Goal: Task Accomplishment & Management: Complete application form

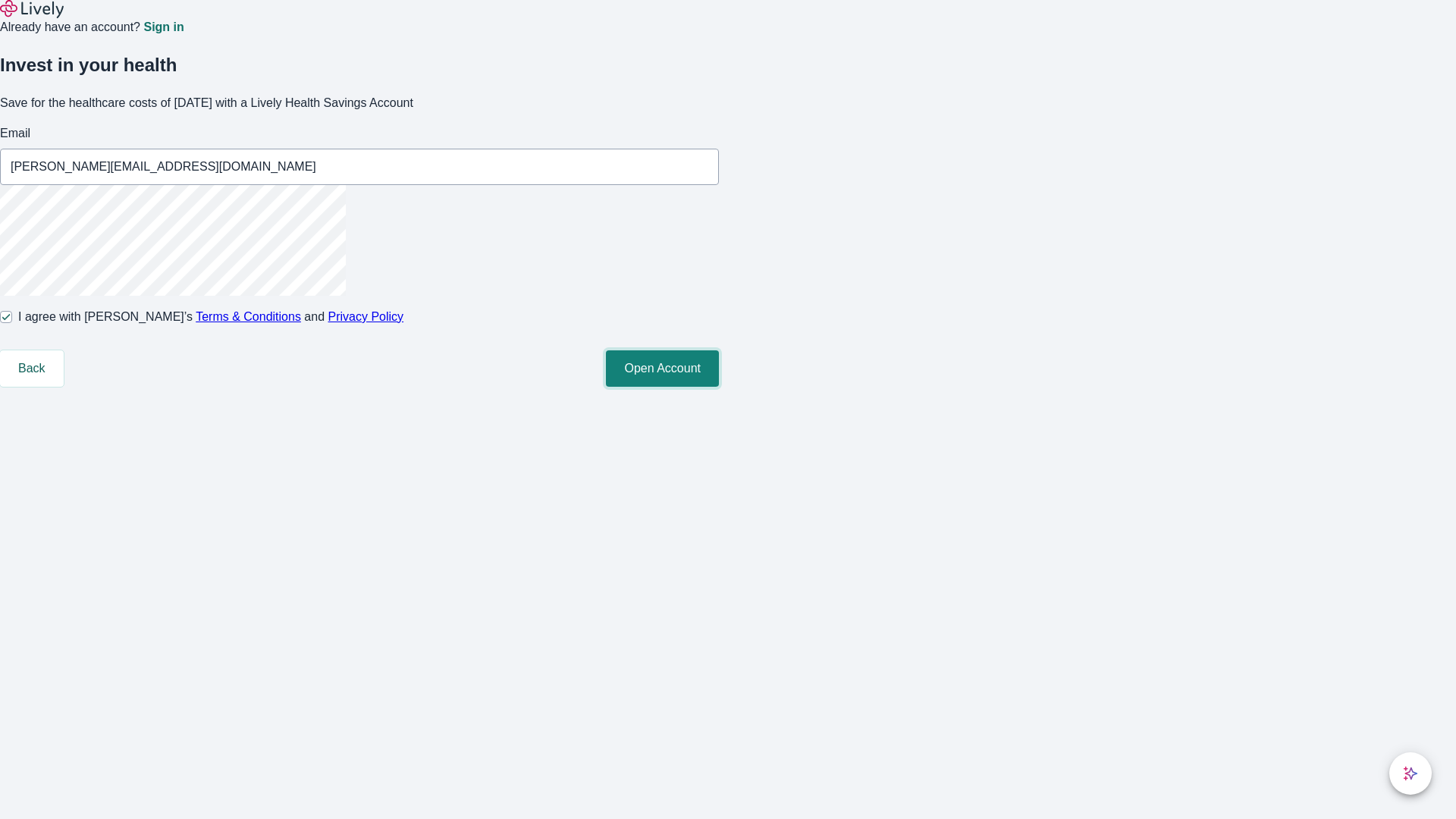
click at [718, 387] on button "Open Account" at bounding box center [662, 368] width 113 height 37
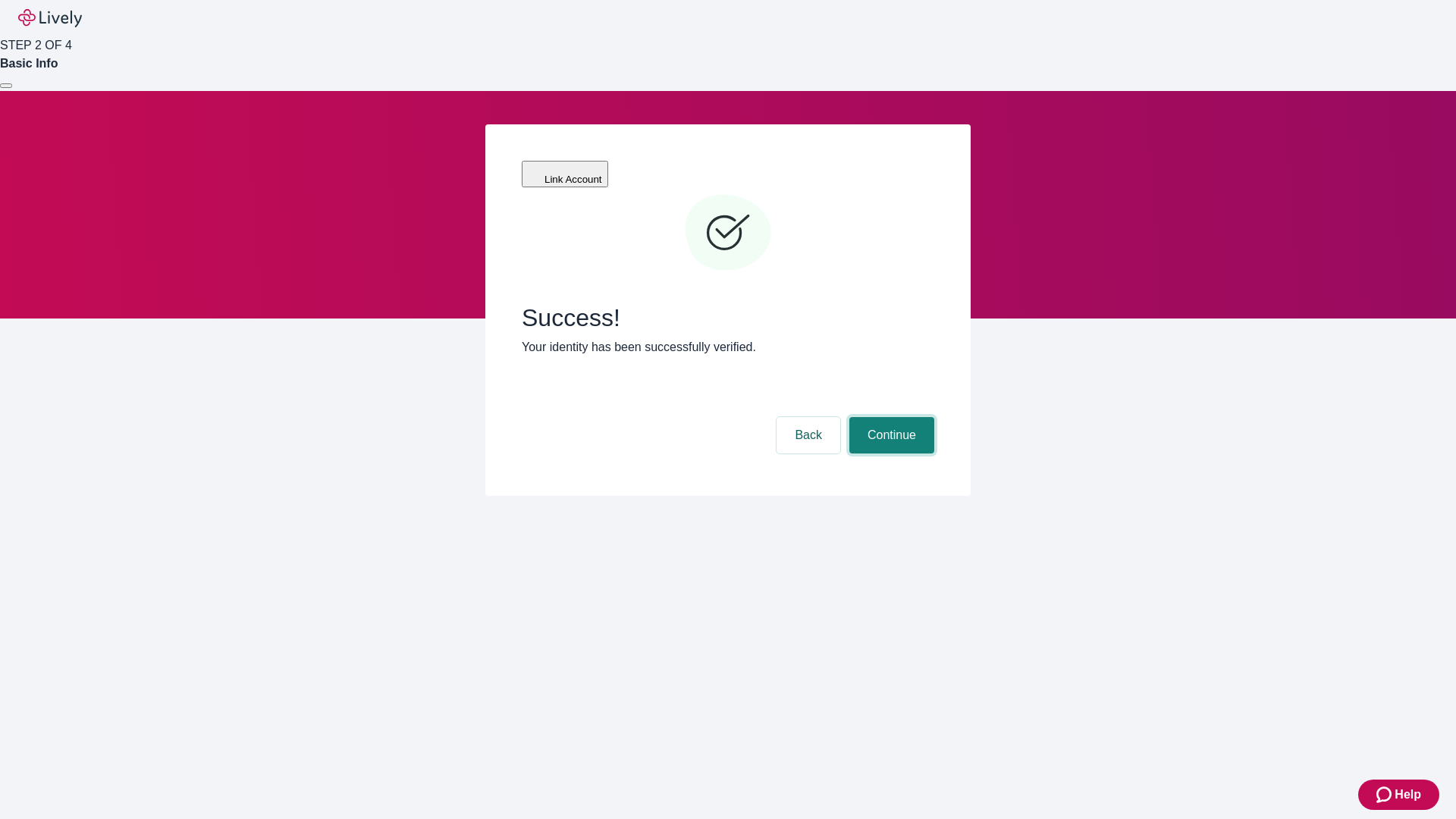
click at [889, 417] on button "Continue" at bounding box center [891, 436] width 85 height 37
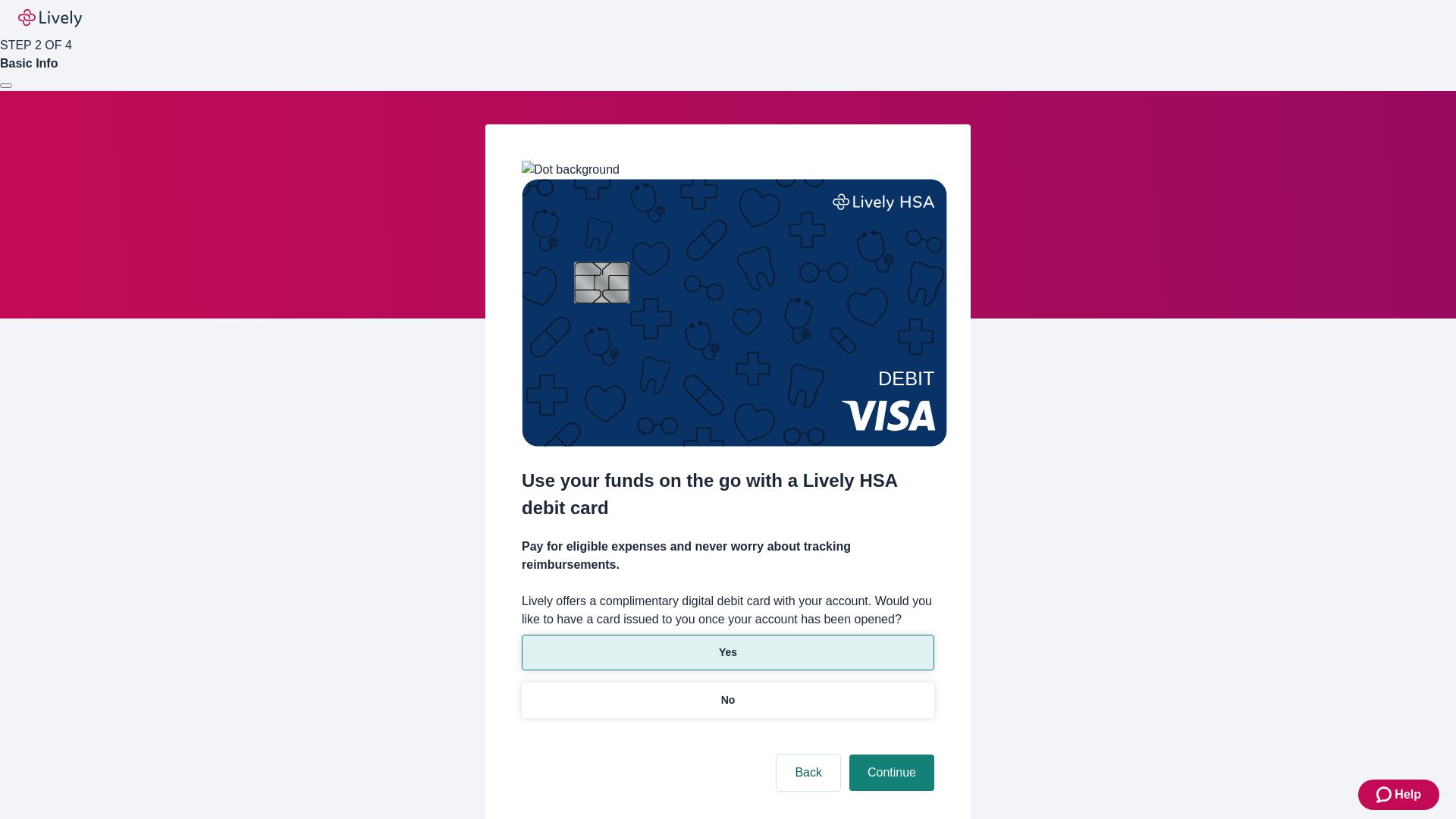
click at [727, 644] on p "Yes" at bounding box center [727, 652] width 18 height 16
click at [889, 754] on button "Continue" at bounding box center [891, 773] width 85 height 37
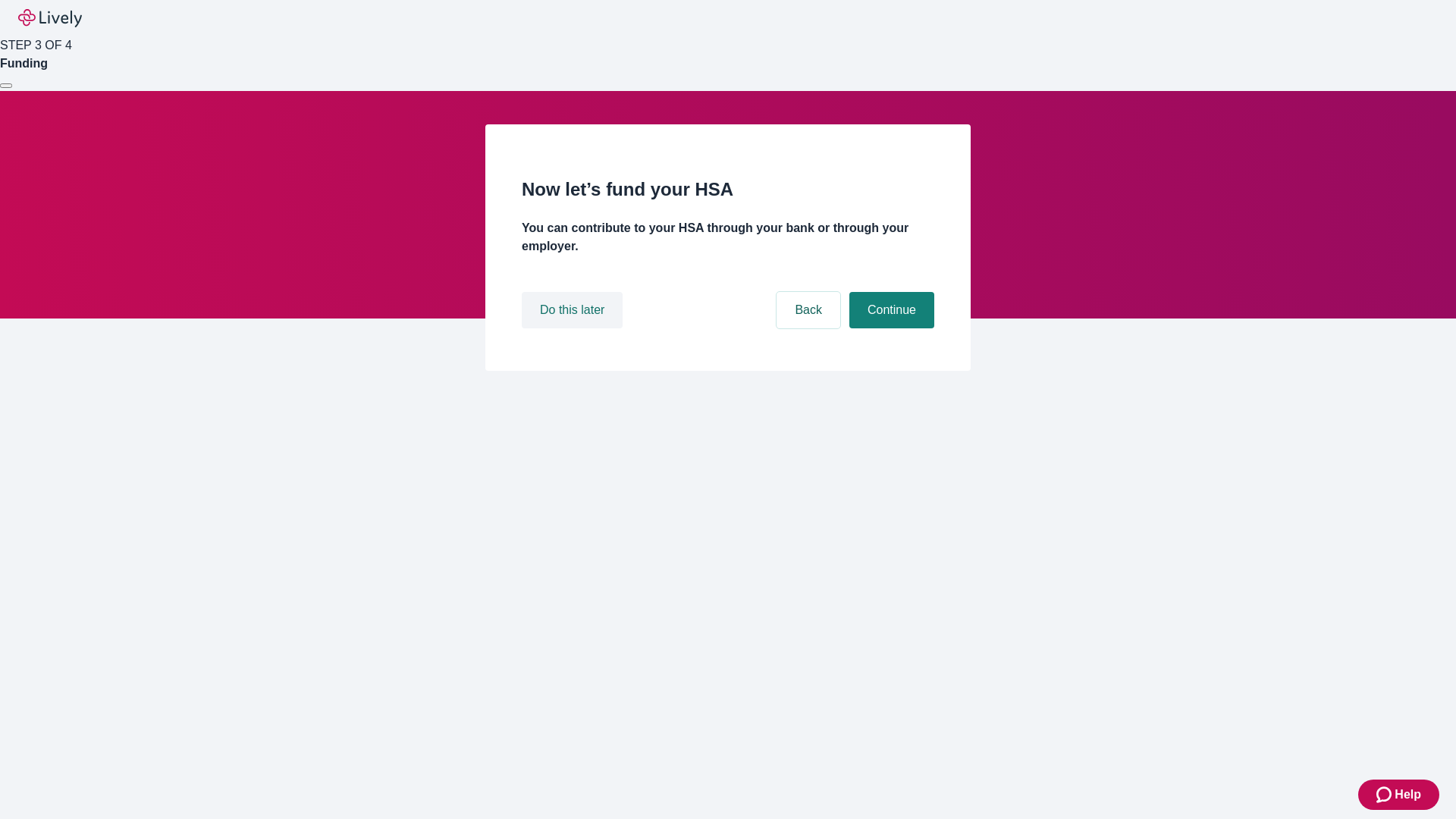
click at [574, 328] on button "Do this later" at bounding box center [571, 311] width 101 height 37
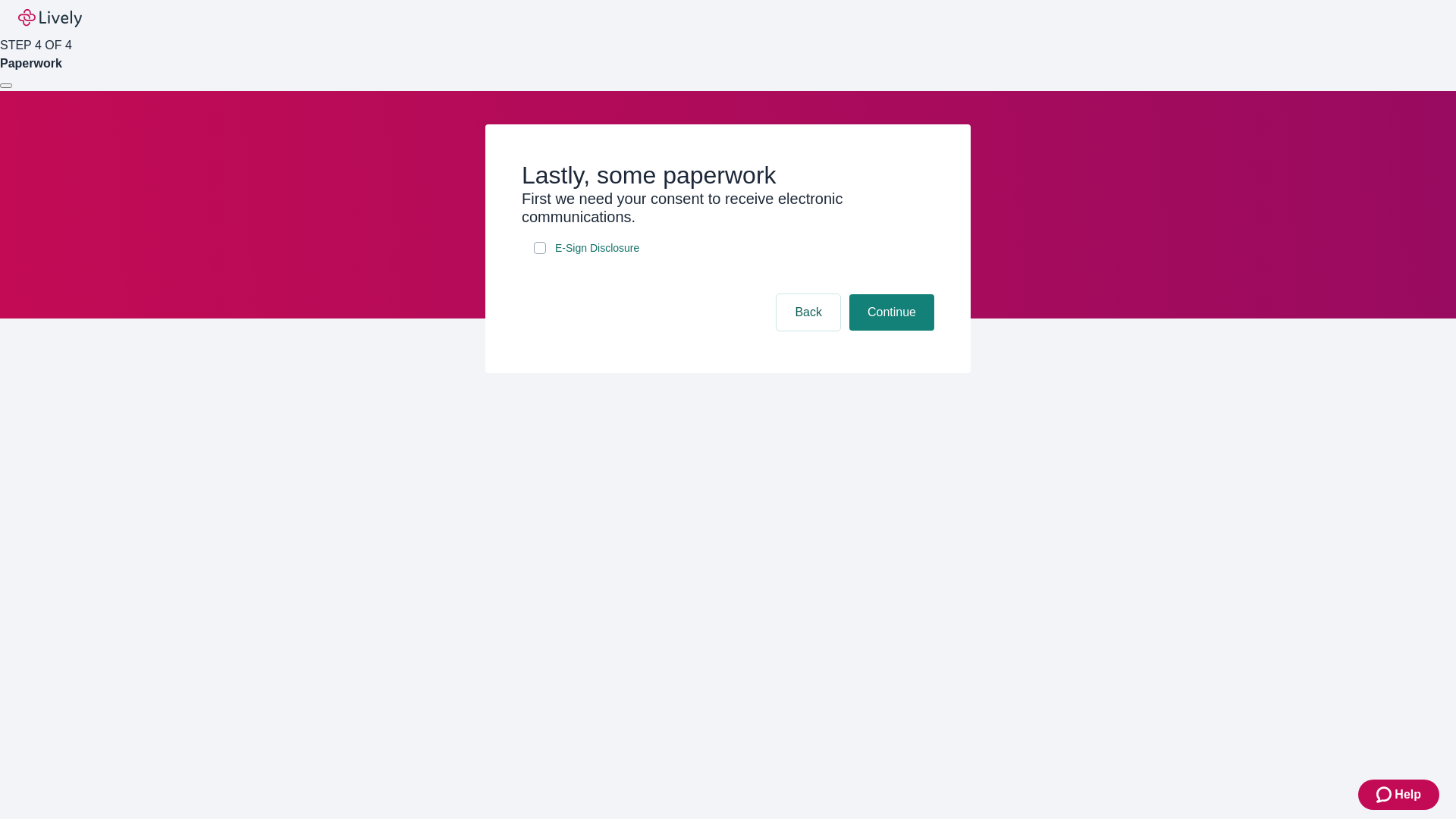
click at [540, 254] on input "E-Sign Disclosure" at bounding box center [540, 248] width 12 height 12
checkbox input "true"
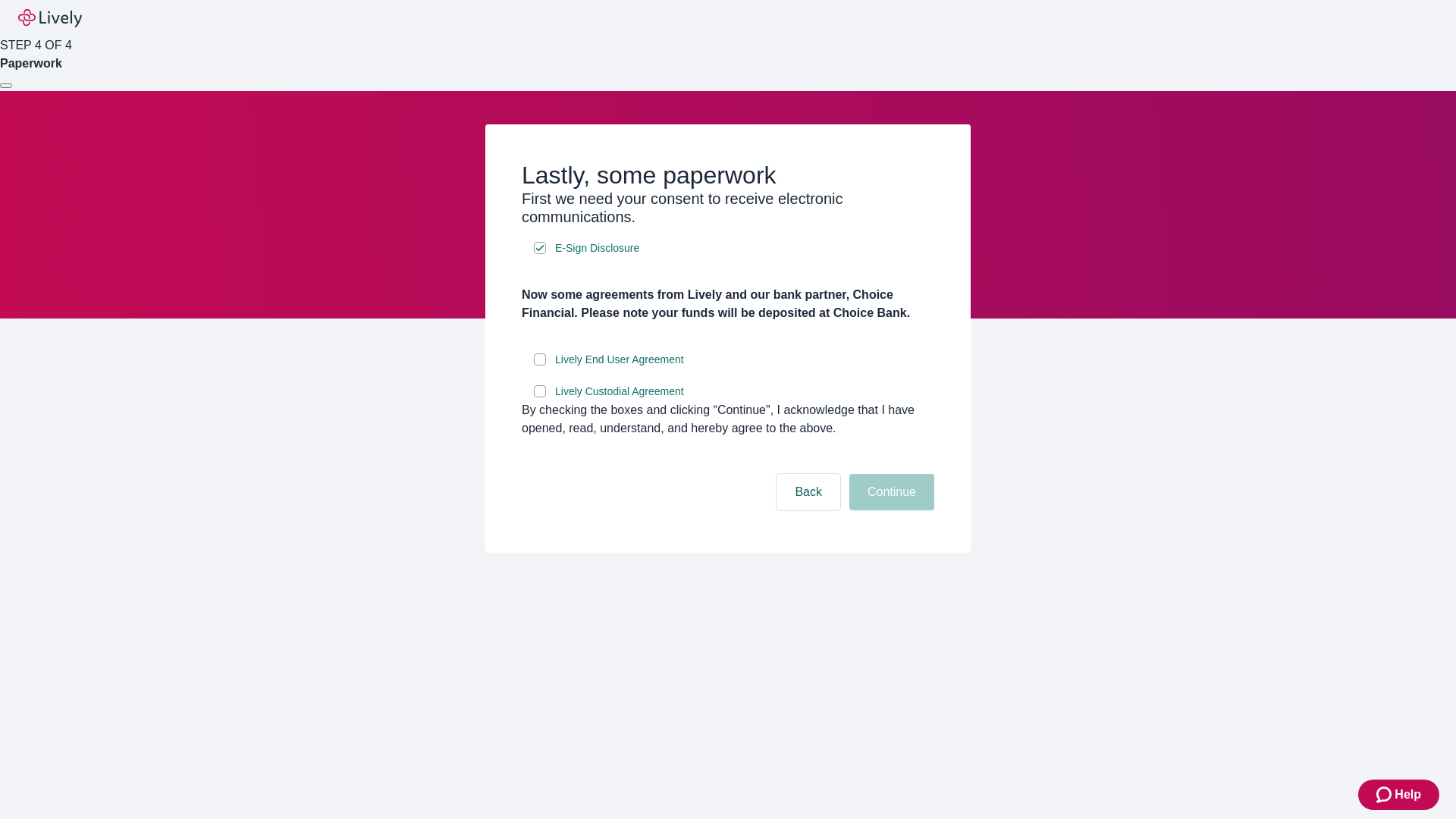
click at [540, 366] on input "Lively End User Agreement" at bounding box center [540, 360] width 12 height 12
checkbox input "true"
click at [540, 397] on input "Lively Custodial Agreement" at bounding box center [540, 391] width 12 height 12
checkbox input "true"
click at [889, 510] on button "Continue" at bounding box center [891, 493] width 85 height 37
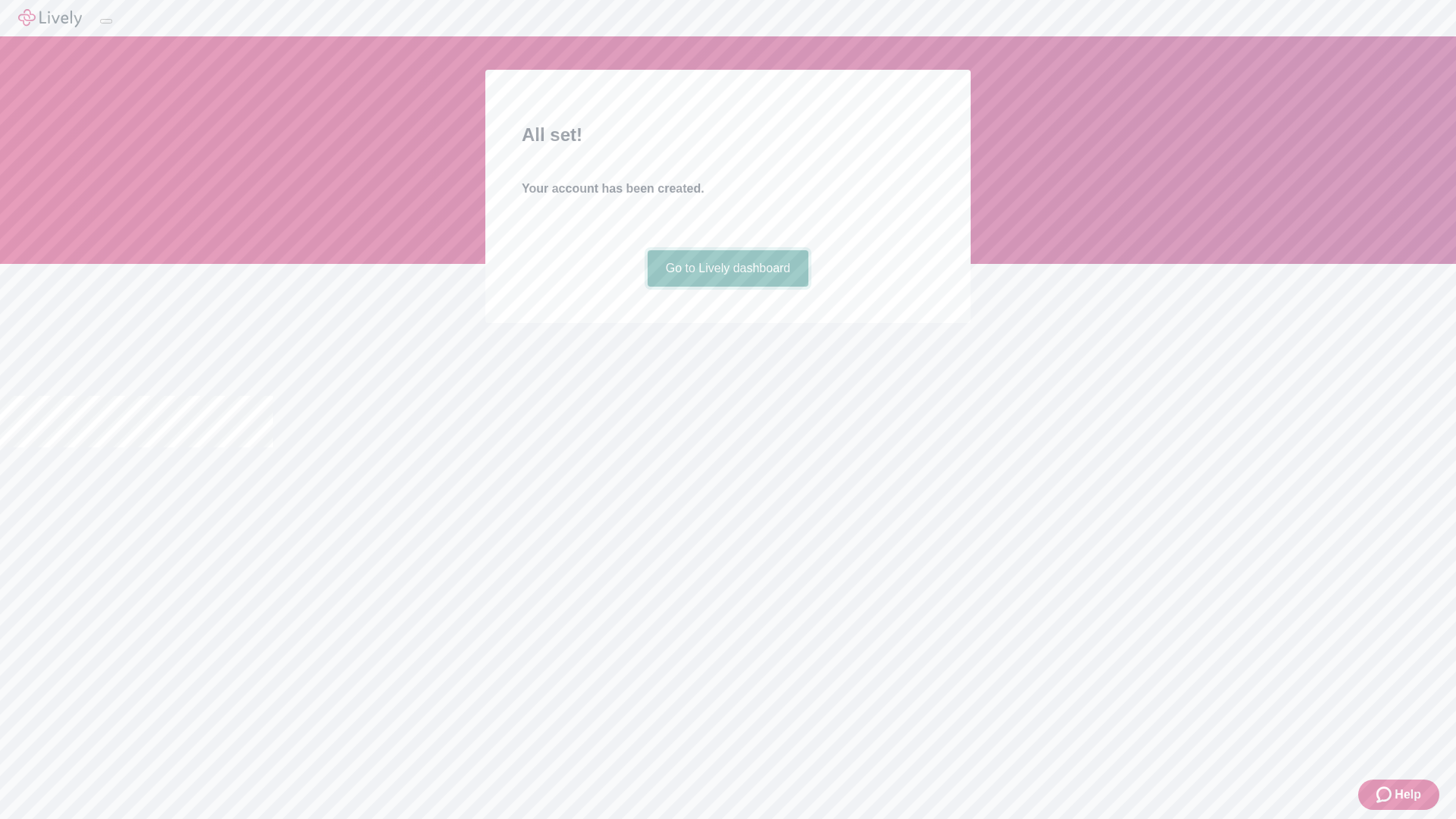
click at [727, 287] on link "Go to Lively dashboard" at bounding box center [728, 269] width 162 height 37
